Goal: Communication & Community: Answer question/provide support

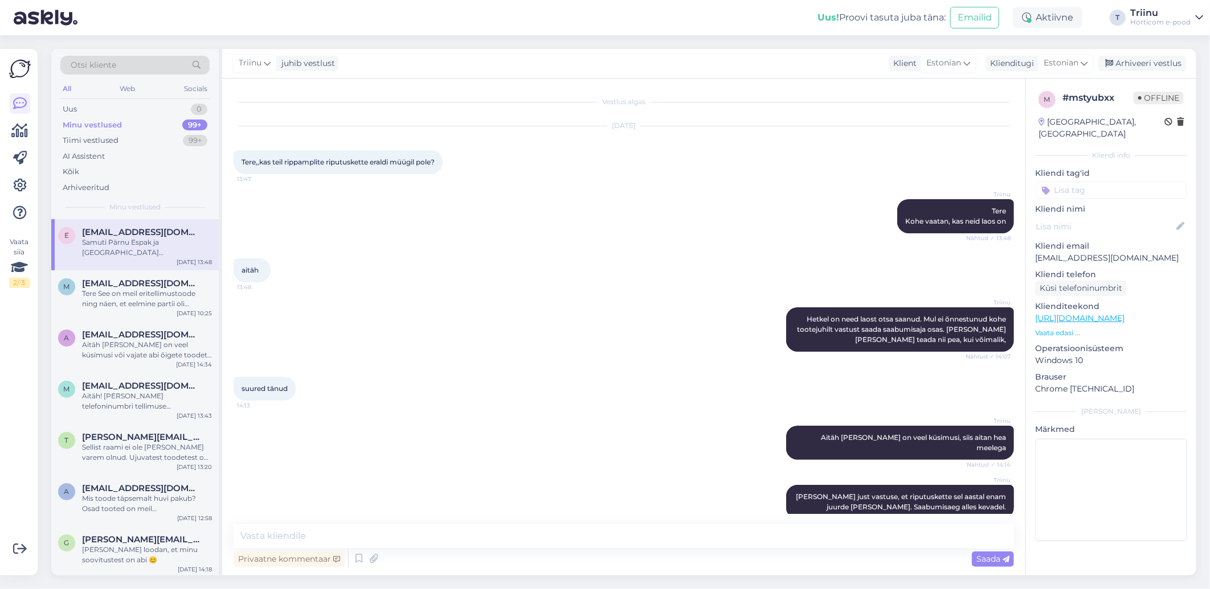
scroll to position [185, 0]
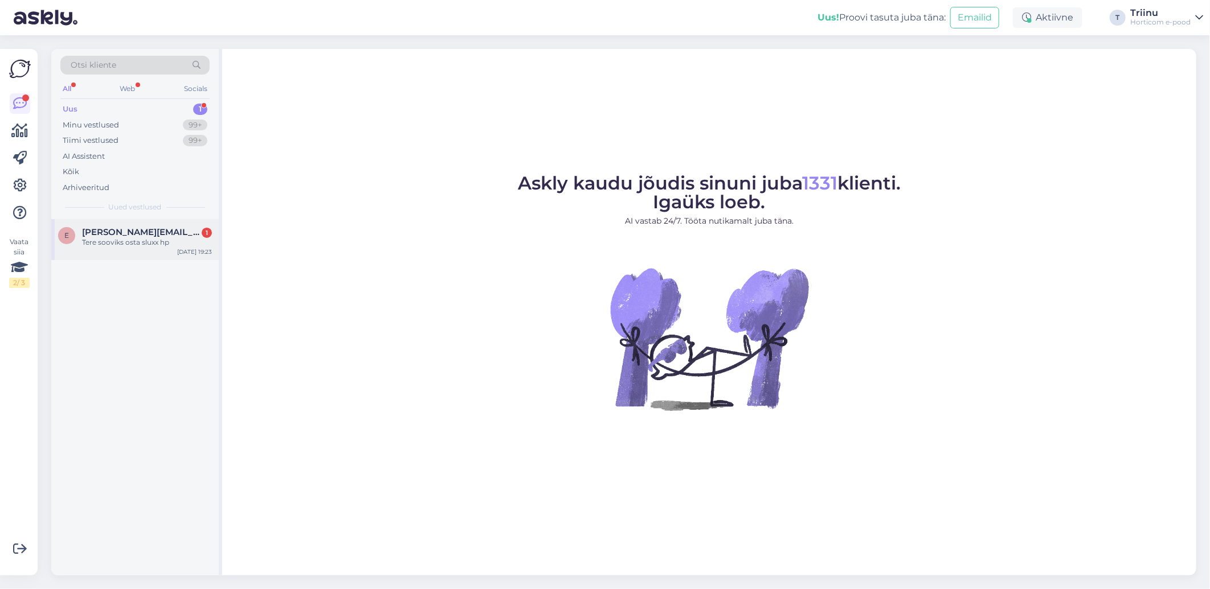
click at [133, 230] on span "[PERSON_NAME][EMAIL_ADDRESS][DOMAIN_NAME]" at bounding box center [141, 232] width 118 height 10
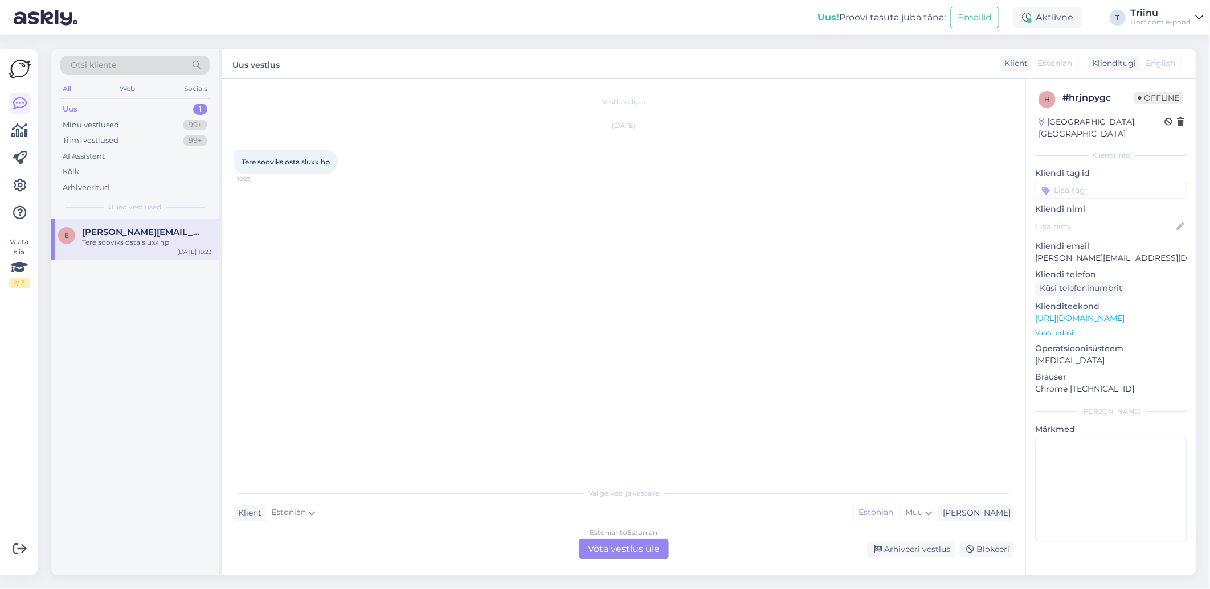
click at [616, 550] on div "Estonian to Estonian Võta vestlus üle" at bounding box center [624, 549] width 90 height 21
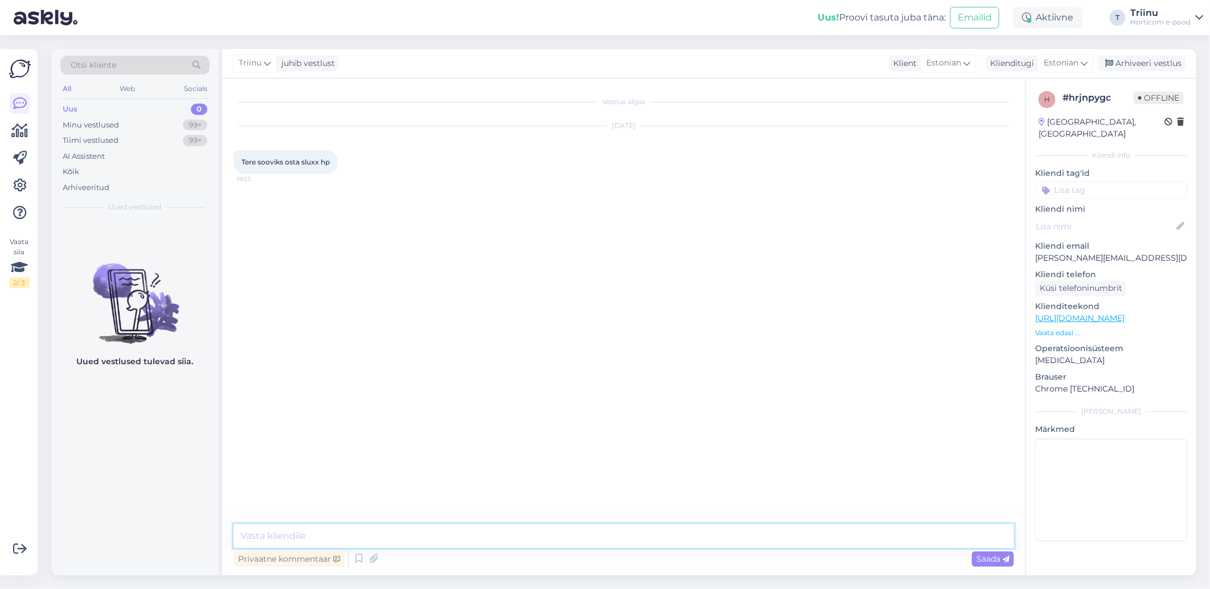
click at [275, 535] on textarea at bounding box center [624, 537] width 780 height 24
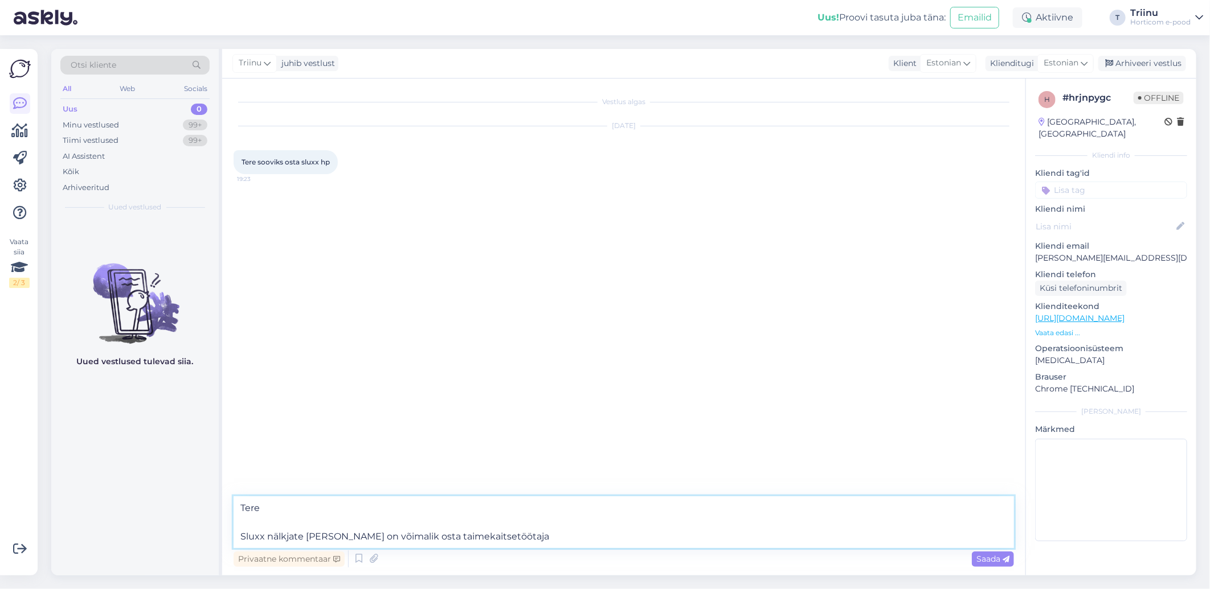
drag, startPoint x: 497, startPoint y: 534, endPoint x: 214, endPoint y: 508, distance: 284.3
click at [214, 508] on div "Otsi kliente All Web Socials Uus 0 Minu vestlused 99+ Tiimi vestlused 99+ AI As…" at bounding box center [623, 312] width 1145 height 527
type textarea "Tere Sluxx nälkjate [PERSON_NAME] on võimalik osta taimekaitsetöötaja"
click at [357, 559] on icon at bounding box center [359, 559] width 14 height 17
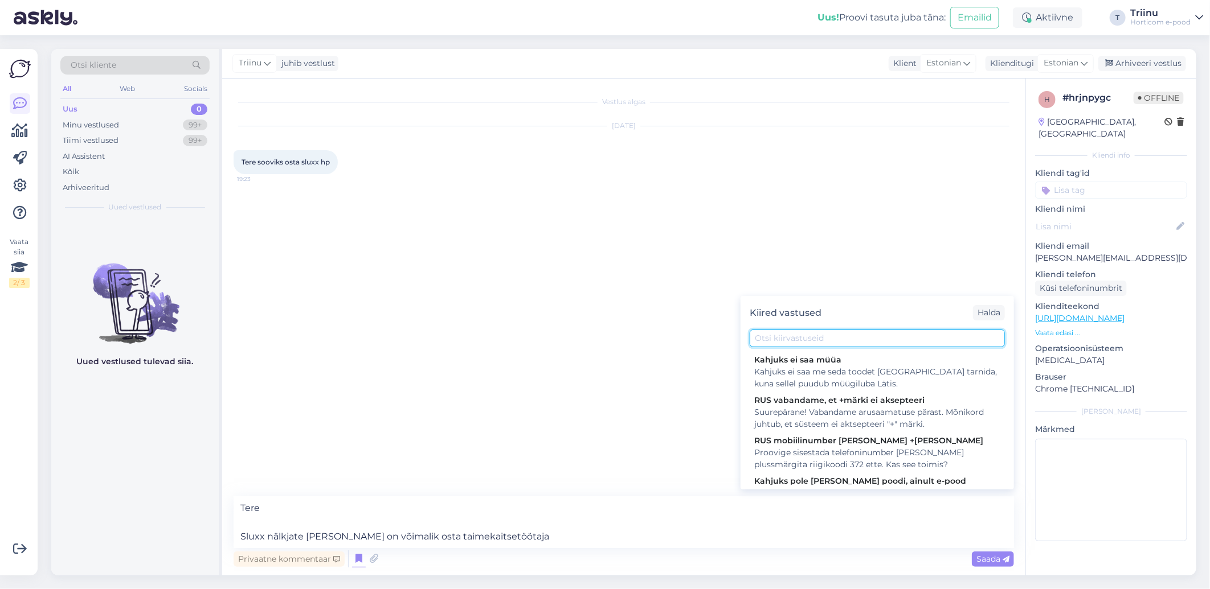
click at [779, 338] on input "text" at bounding box center [876, 339] width 255 height 18
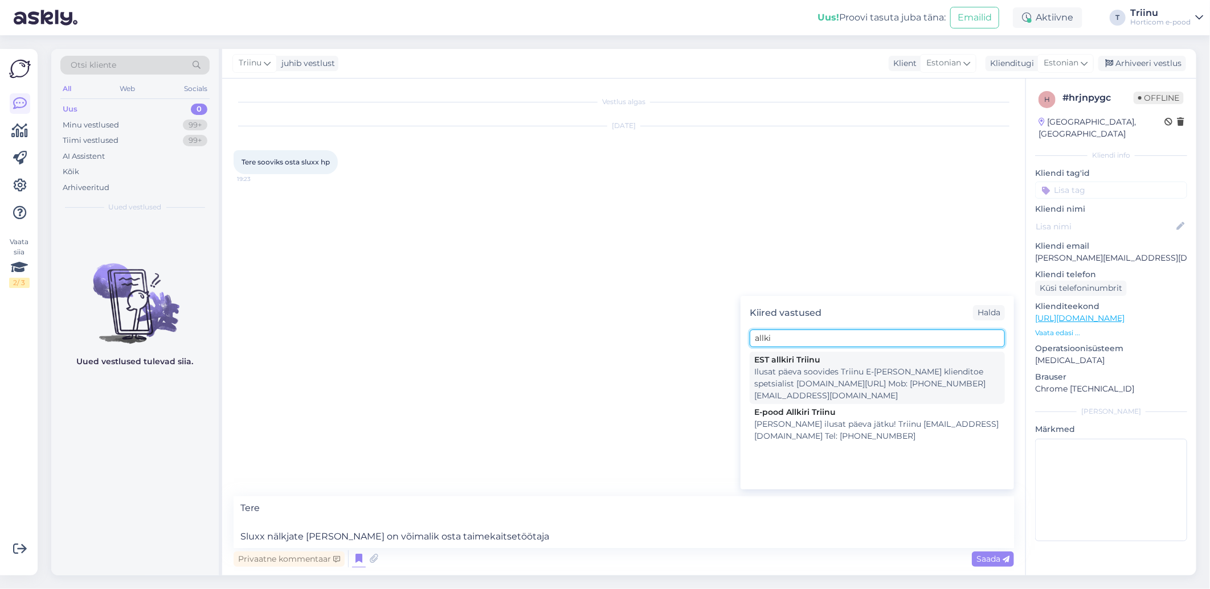
type input "allki"
click at [788, 379] on div "Ilusat päeva soovides Triinu E-[PERSON_NAME] klienditoe spetsialist [DOMAIN_NAM…" at bounding box center [877, 384] width 246 height 36
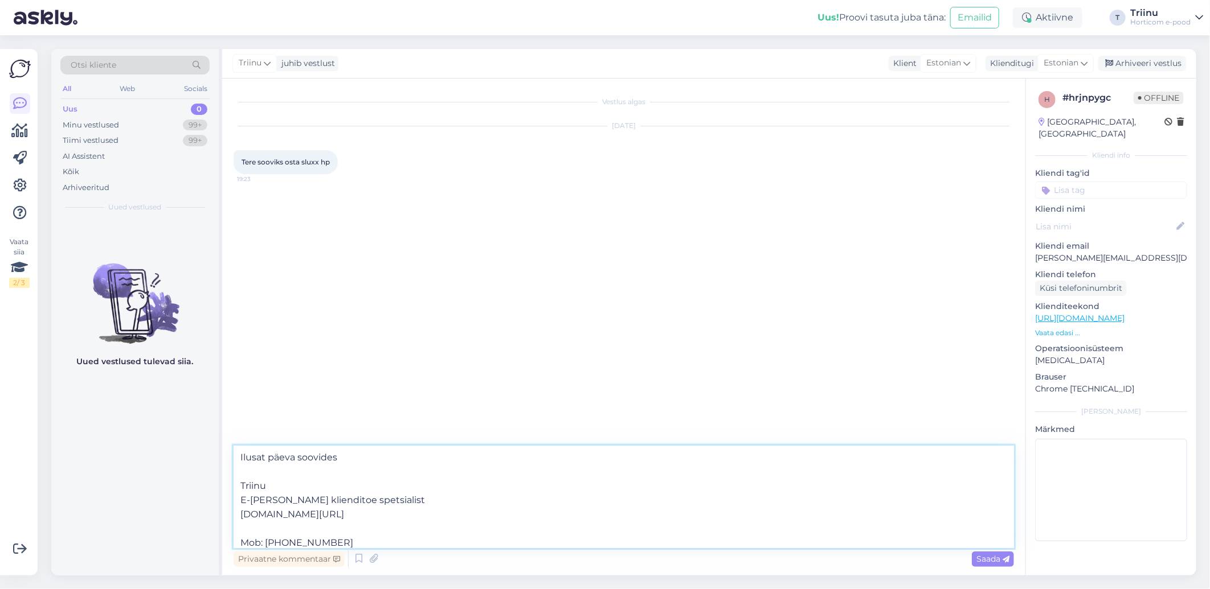
click at [237, 456] on textarea "Ilusat päeva soovides Triinu E-[PERSON_NAME] klienditoe spetsialist [DOMAIN_NAM…" at bounding box center [624, 497] width 780 height 103
paste textarea "Tere Sluxx nälkjate [PERSON_NAME] on võimalik osta taimekaitsetöötaja"
click at [505, 481] on textarea "Tere Sluxx nälkjate [PERSON_NAME] on võimalik osta taimekaitsetöötaja Ilusat pä…" at bounding box center [624, 497] width 780 height 103
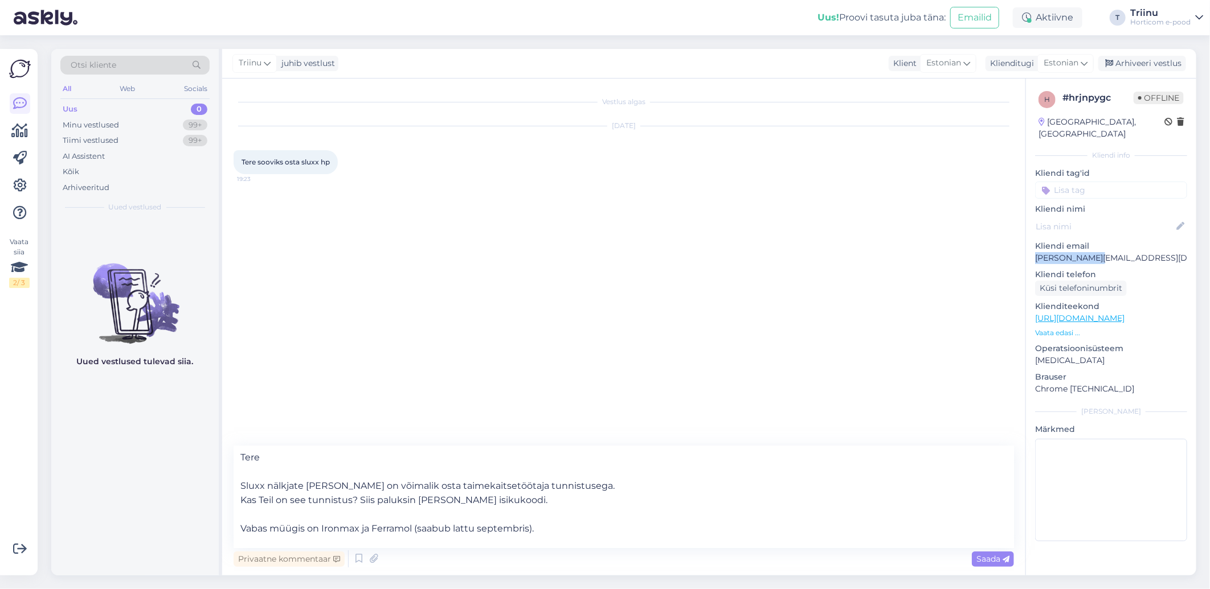
drag, startPoint x: 1037, startPoint y: 245, endPoint x: 1091, endPoint y: 246, distance: 54.7
click at [1091, 252] on p "[PERSON_NAME][EMAIL_ADDRESS][DOMAIN_NAME]" at bounding box center [1111, 258] width 152 height 12
click at [361, 529] on textarea "Tere Sluxx nälkjate [PERSON_NAME] on võimalik osta taimekaitsetöötaja tunnistus…" at bounding box center [624, 497] width 780 height 103
click at [361, 531] on textarea "Tere Sluxx nälkjate [PERSON_NAME] on võimalik osta taimekaitsetöötaja tunnistus…" at bounding box center [624, 497] width 780 height 103
click at [574, 528] on textarea "Tere Sluxx nälkjate [PERSON_NAME] on võimalik osta taimekaitsetöötaja tunnistus…" at bounding box center [624, 497] width 780 height 103
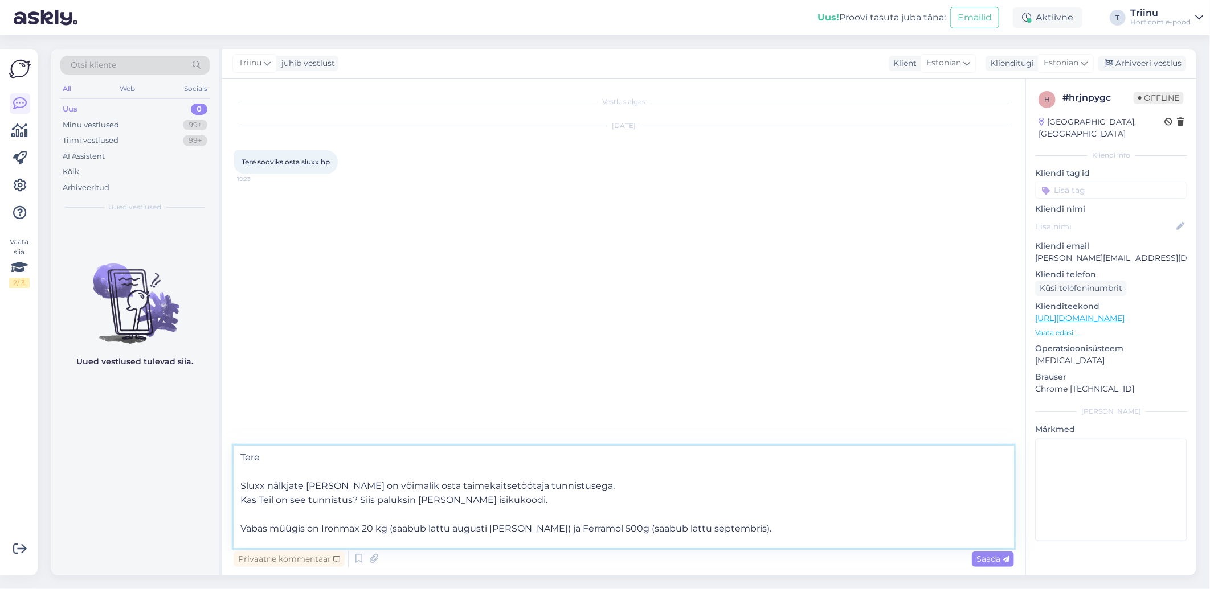
click at [742, 531] on textarea "Tere Sluxx nälkjate [PERSON_NAME] on võimalik osta taimekaitsetöötaja tunnistus…" at bounding box center [624, 497] width 780 height 103
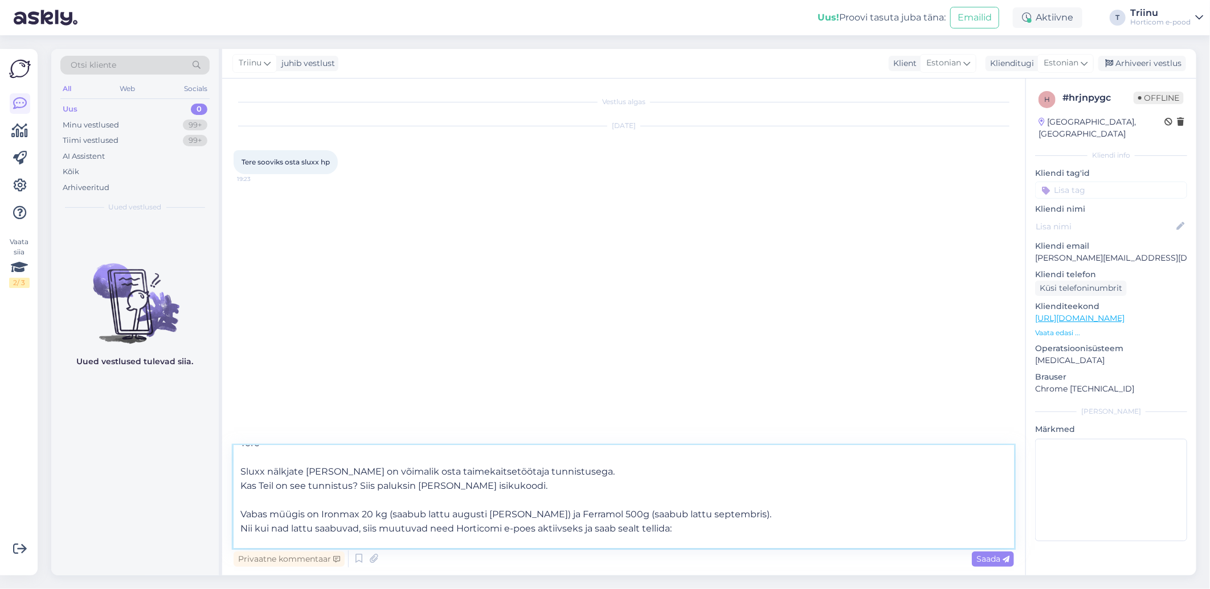
paste textarea "[URL][DOMAIN_NAME]"
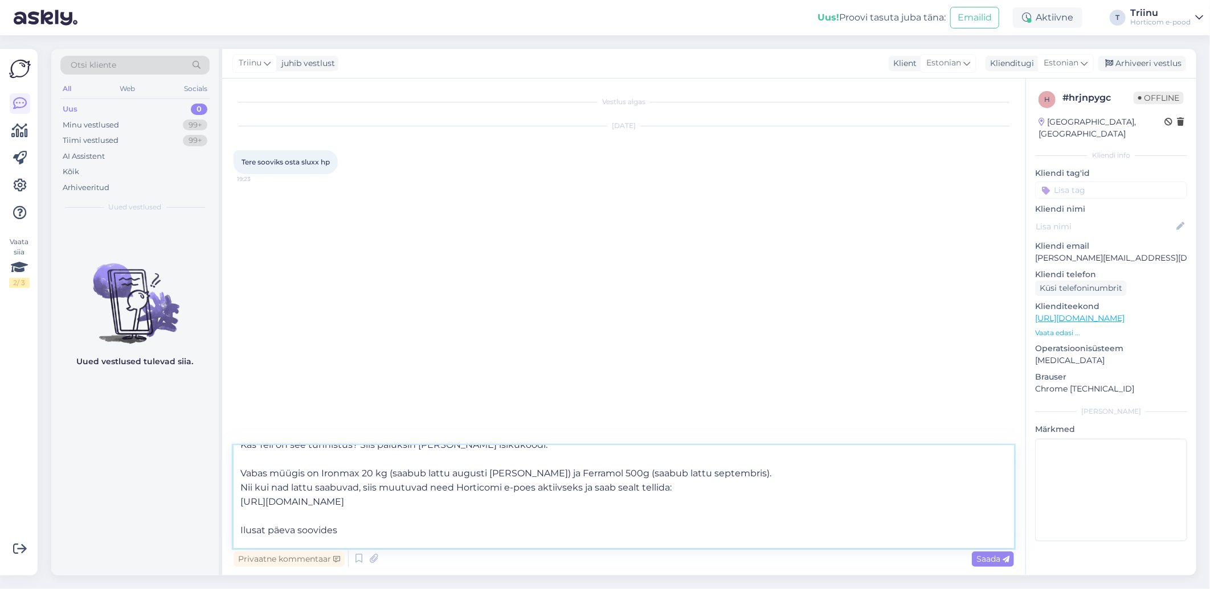
scroll to position [77, 0]
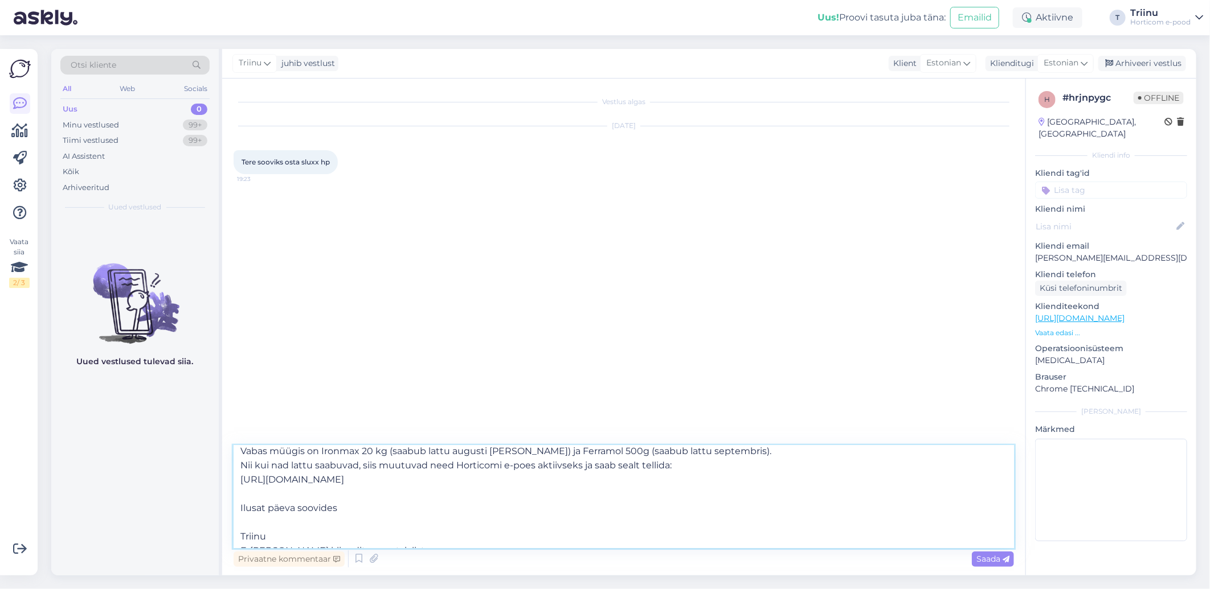
click at [640, 464] on textarea "Tere Sluxx nälkjate [PERSON_NAME] on võimalik osta taimekaitsetöötaja tunnistus…" at bounding box center [624, 497] width 780 height 103
click at [251, 494] on textarea "Tere Sluxx nälkjate [PERSON_NAME] on võimalik osta taimekaitsetöötaja tunnistus…" at bounding box center [624, 497] width 780 height 103
type textarea "Tere Sluxx nälkjate [PERSON_NAME] on võimalik osta taimekaitsetöötaja tunnistus…"
click at [992, 557] on span "Saada" at bounding box center [992, 559] width 33 height 10
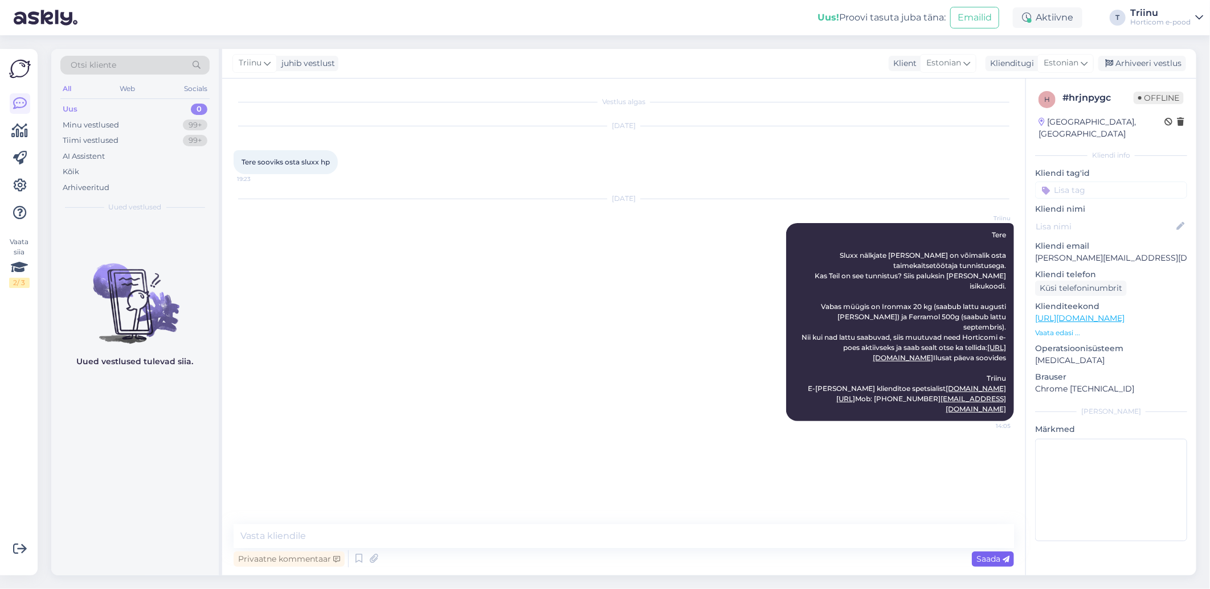
scroll to position [0, 0]
